Goal: Check status: Check status

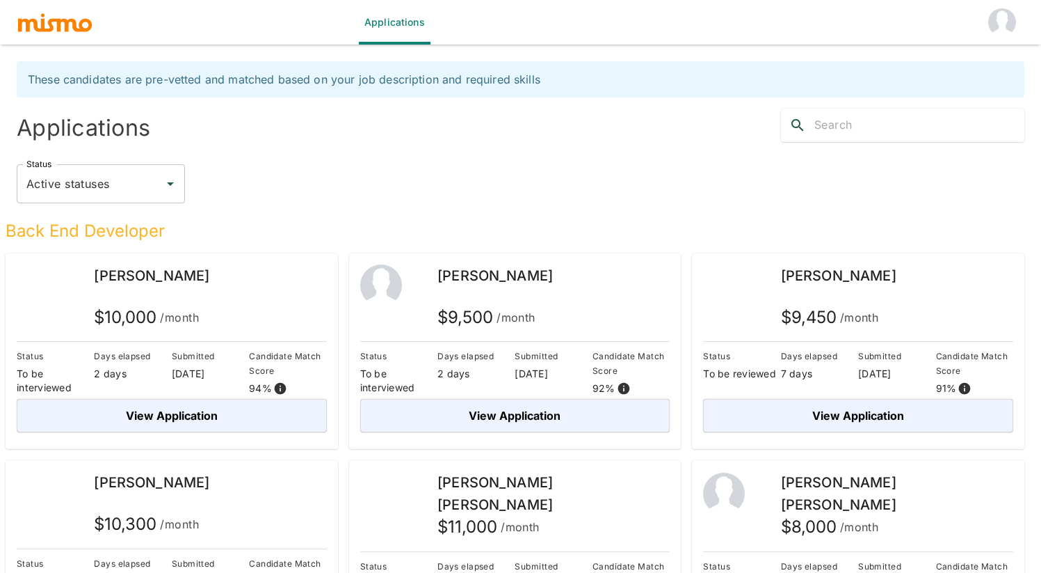
scroll to position [541, 0]
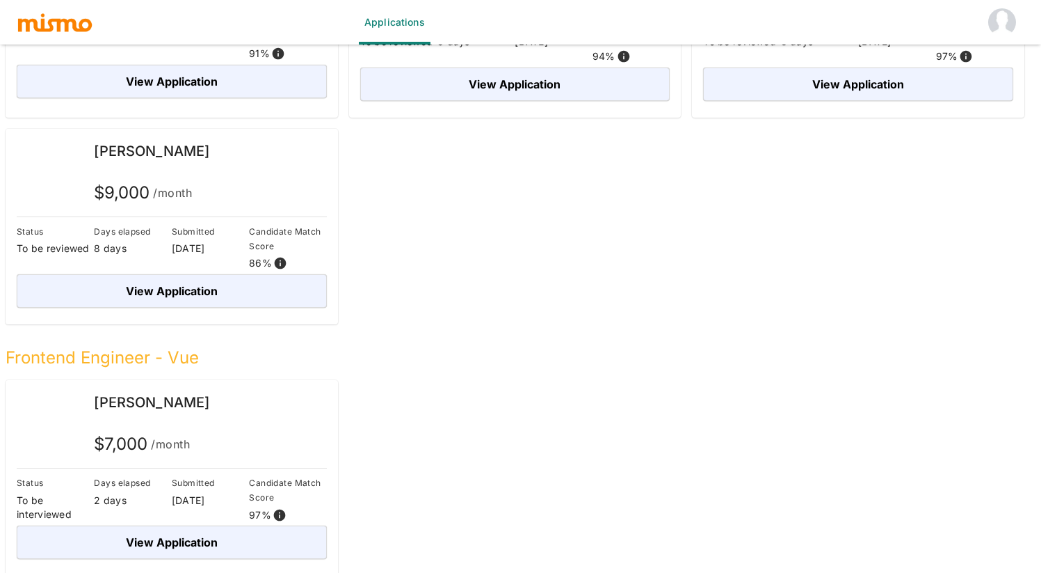
click at [145, 358] on h5 "Frontend Engineer - Vue" at bounding box center [515, 357] width 1019 height 22
click at [146, 395] on span "[PERSON_NAME]" at bounding box center [151, 402] width 115 height 17
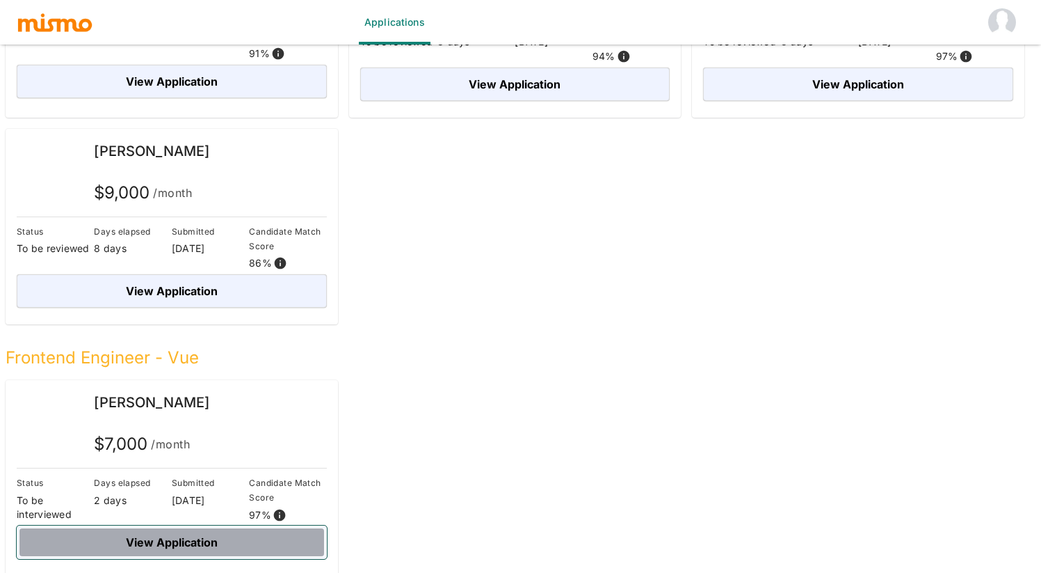
click at [143, 542] on button "View Application" at bounding box center [172, 541] width 310 height 33
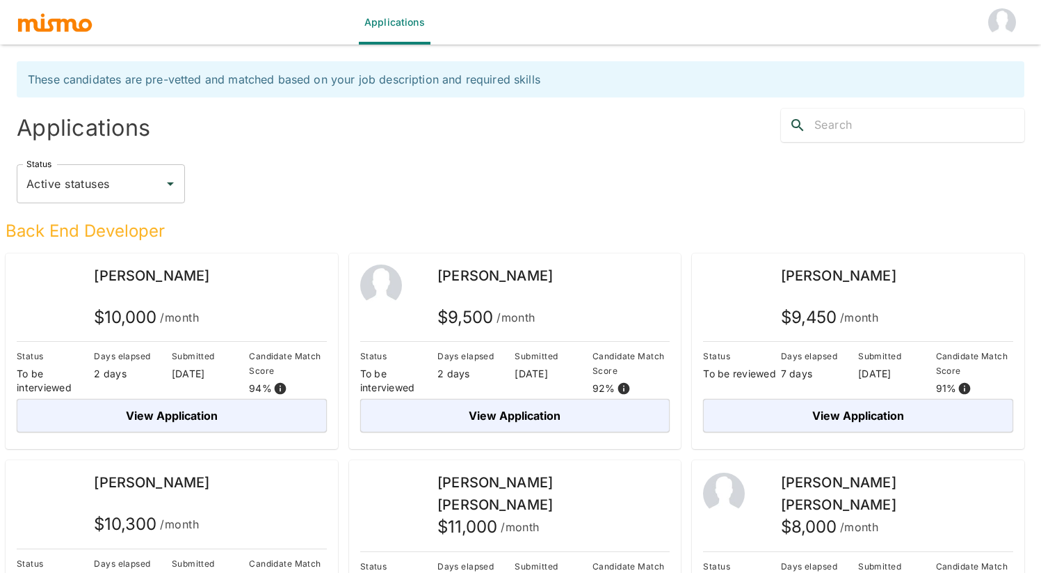
scroll to position [541, 0]
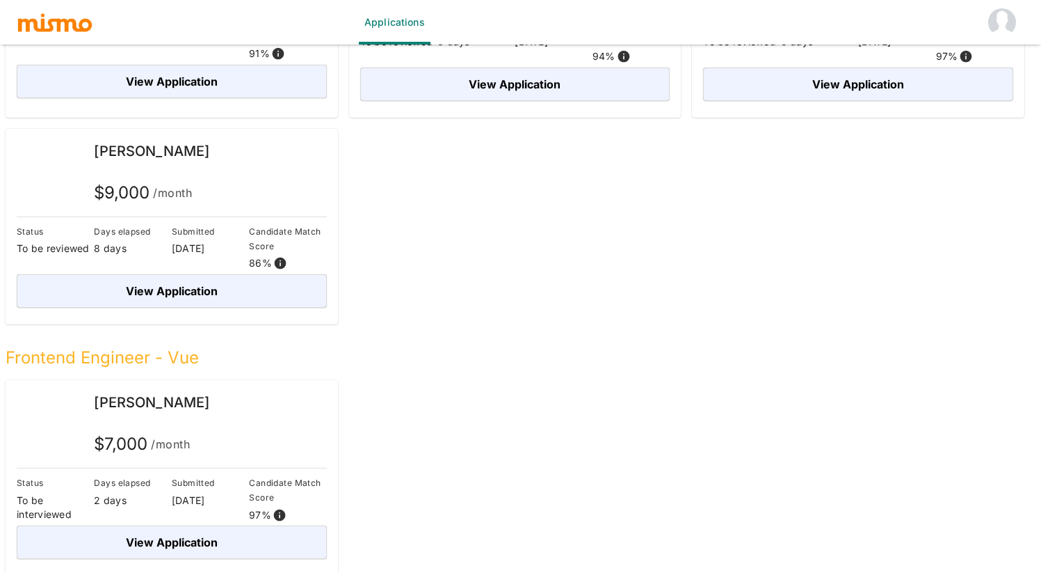
click at [578, 339] on div "Frontend Engineer - Vue" at bounding box center [515, 346] width 1019 height 45
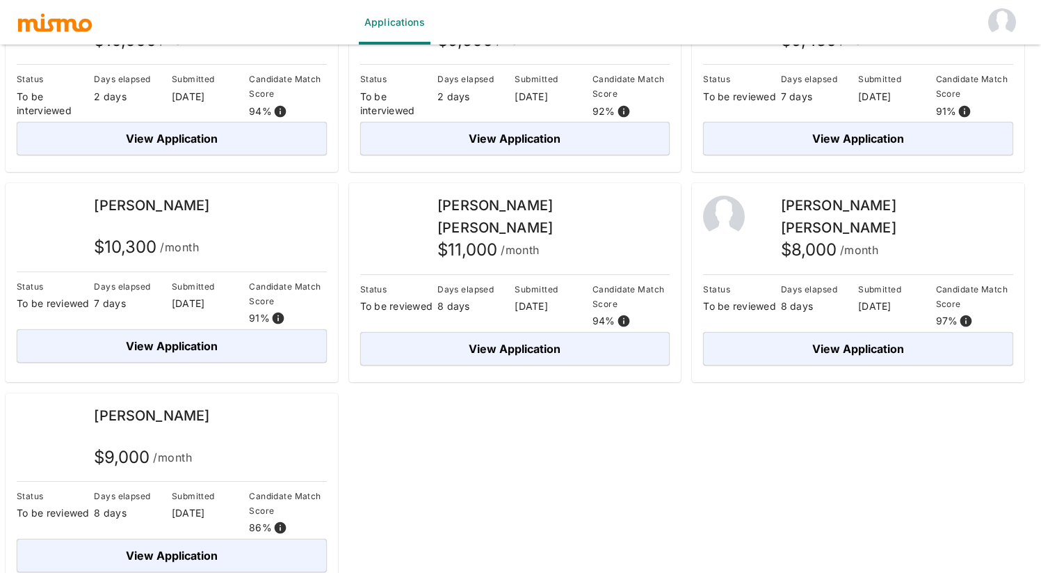
scroll to position [0, 0]
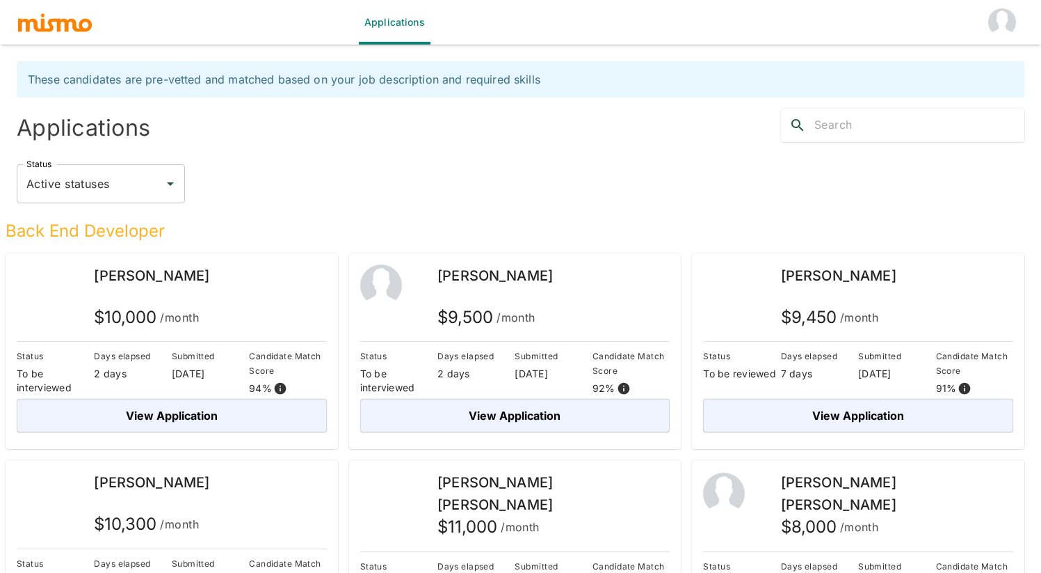
click at [290, 225] on h5 "Back End Developer" at bounding box center [515, 231] width 1019 height 22
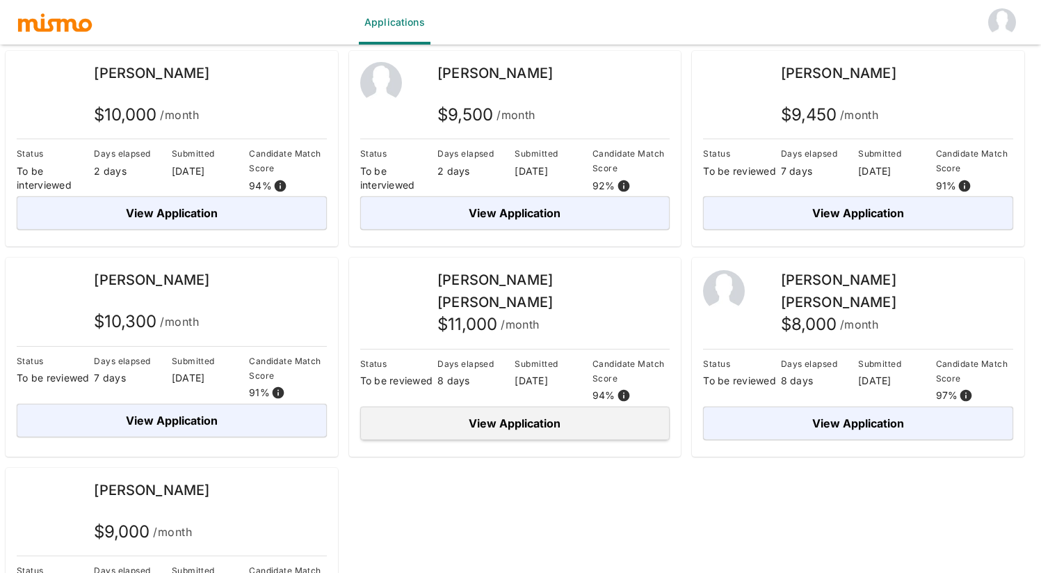
scroll to position [41, 0]
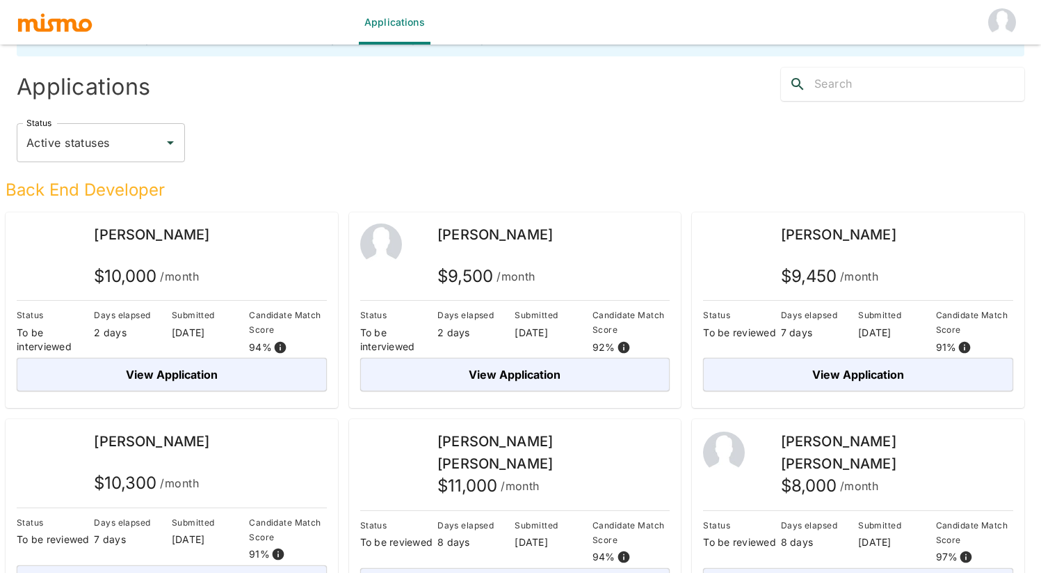
click at [520, 147] on div "Status Active statuses Status" at bounding box center [521, 142] width 1008 height 39
click at [612, 136] on div "Status Active statuses Status" at bounding box center [521, 142] width 1008 height 39
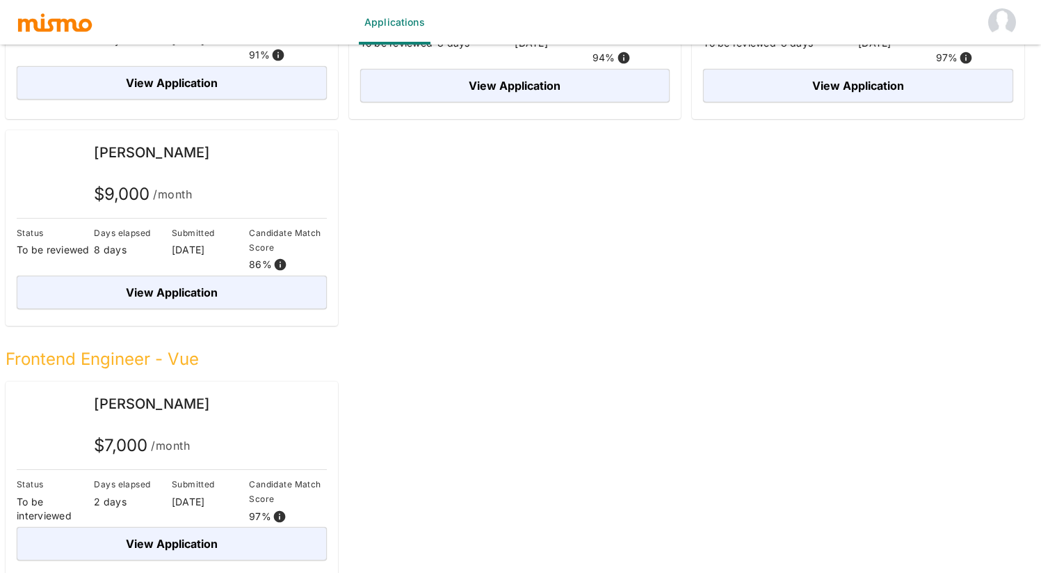
scroll to position [541, 0]
